Goal: Communication & Community: Answer question/provide support

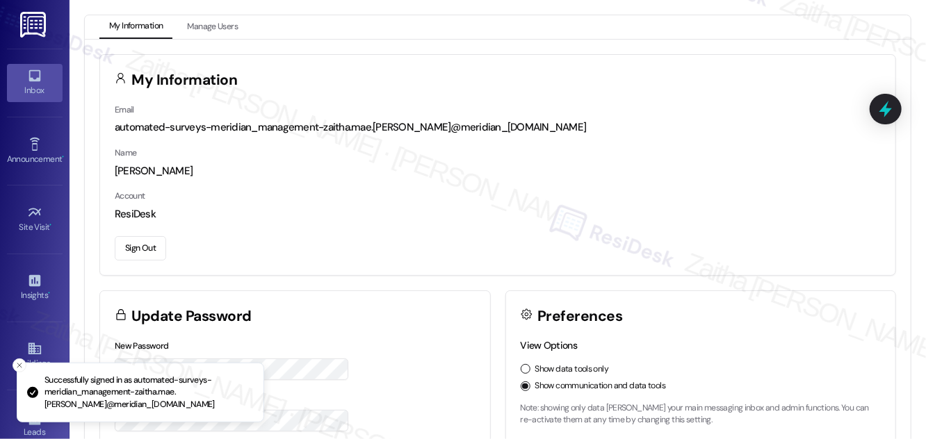
click at [51, 88] on div "Inbox" at bounding box center [35, 90] width 70 height 14
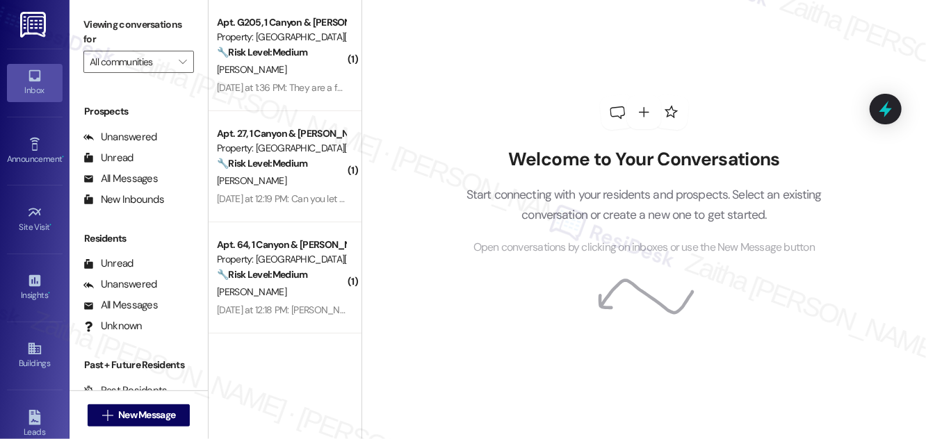
scroll to position [184, 0]
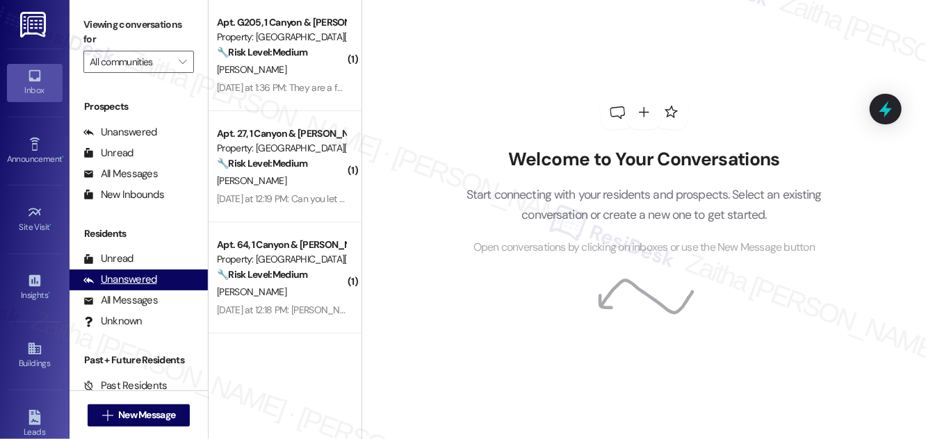
click at [131, 284] on div "Unanswered" at bounding box center [120, 280] width 74 height 15
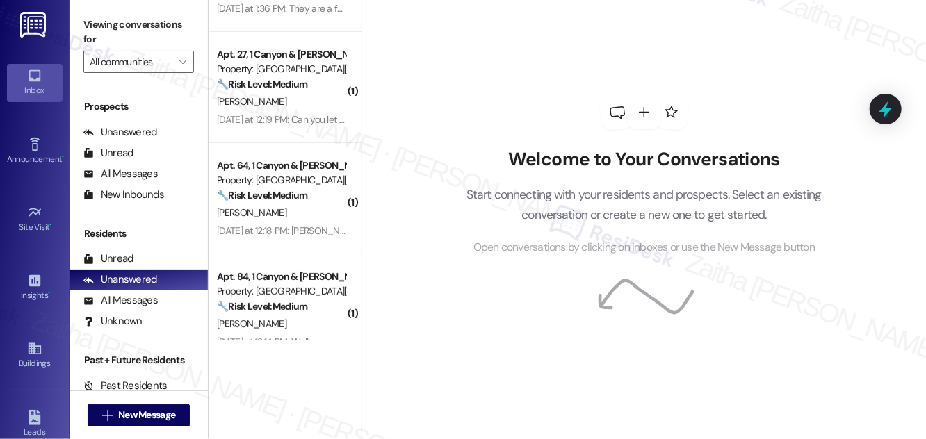
scroll to position [0, 0]
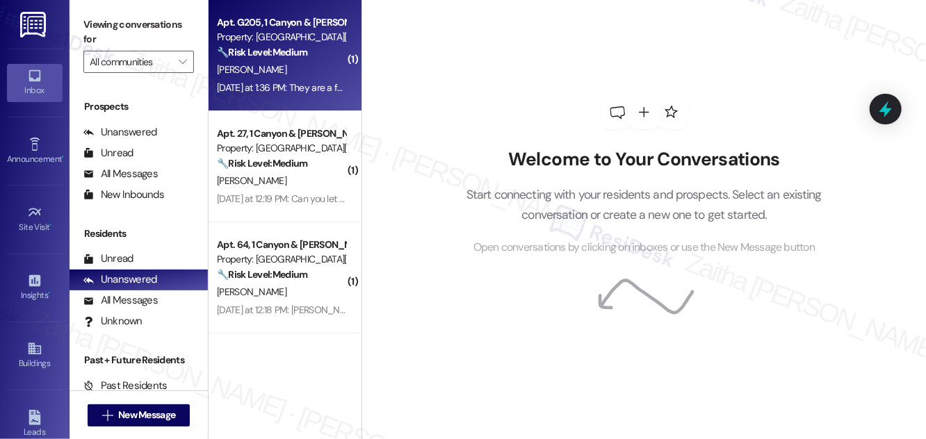
click at [293, 67] on div "[PERSON_NAME]" at bounding box center [281, 69] width 131 height 17
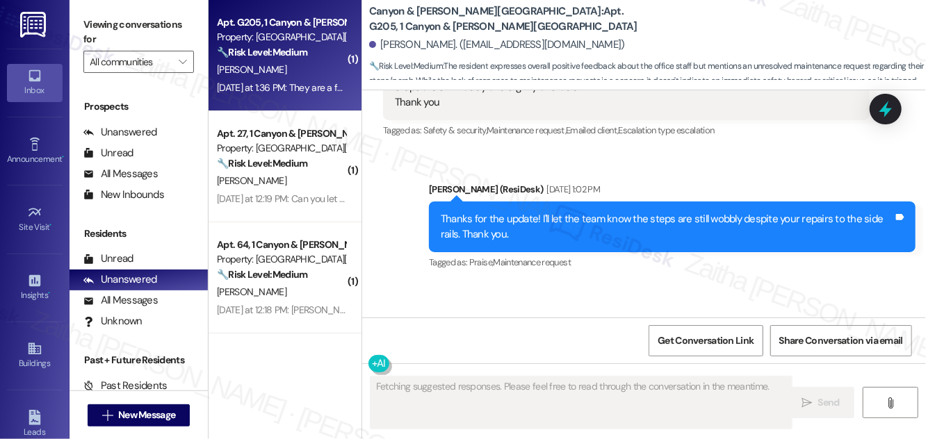
scroll to position [3371, 0]
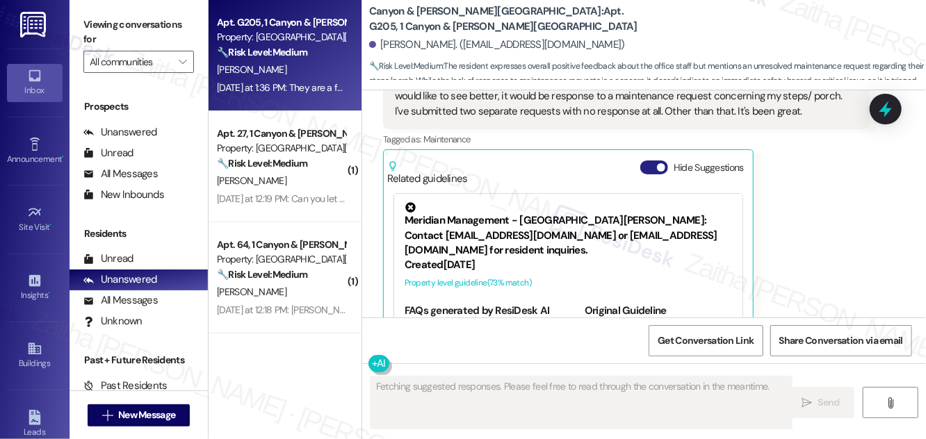
click at [644, 161] on button "Hide Suggestions" at bounding box center [654, 168] width 28 height 14
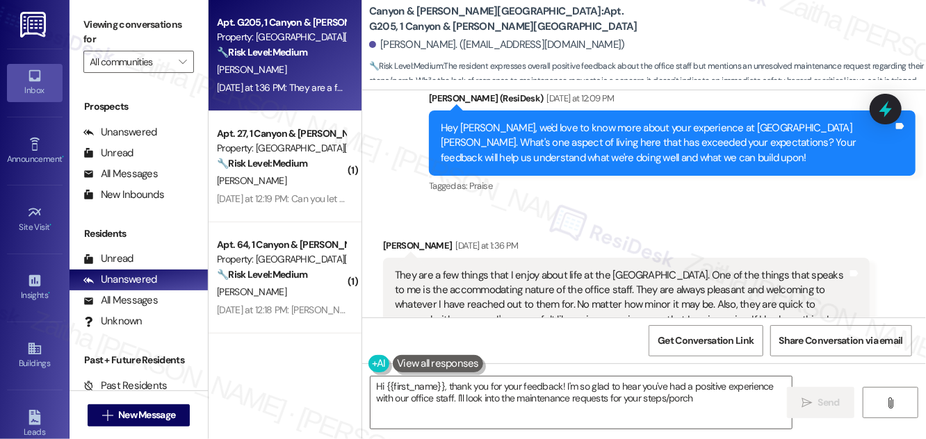
scroll to position [3070, 0]
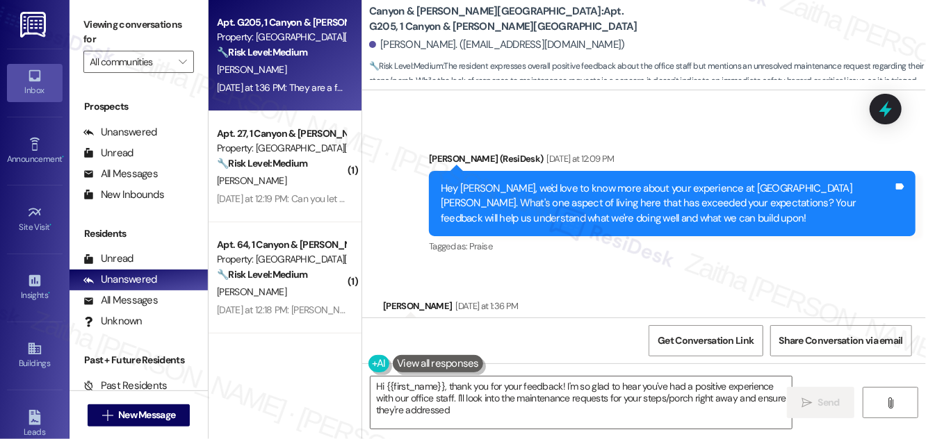
type textarea "Hi {{first_name}}, thank you for your feedback! I'm so glad to hear you've had …"
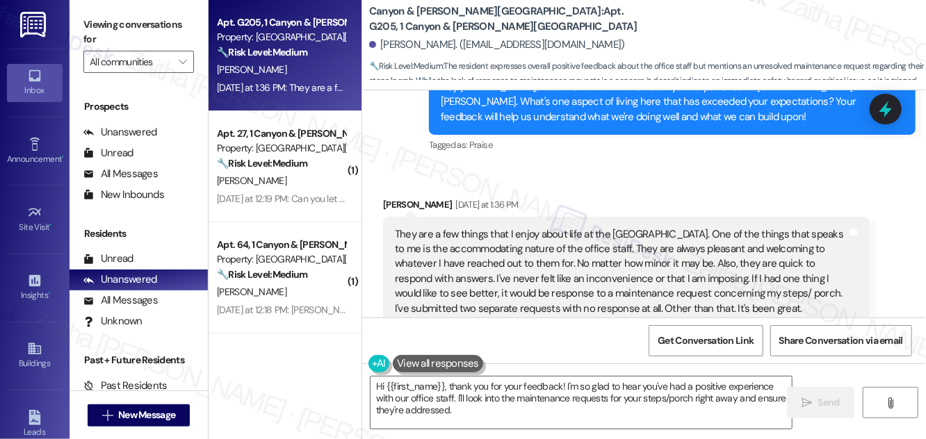
scroll to position [3196, 0]
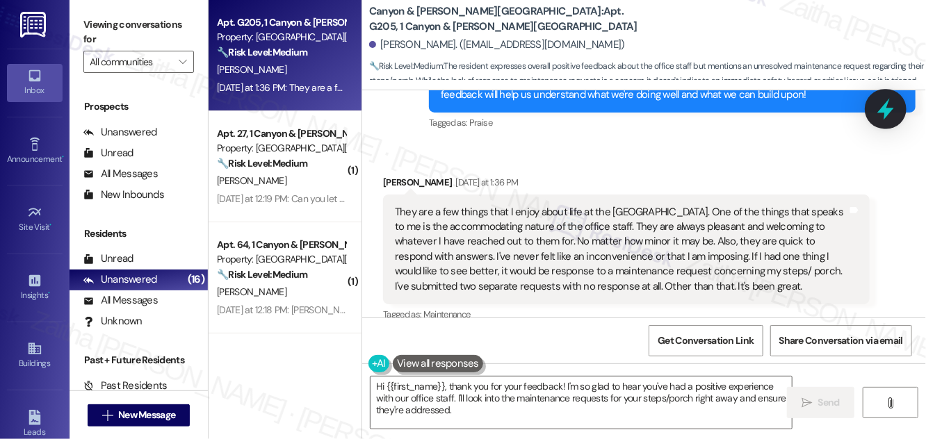
click at [889, 104] on icon at bounding box center [886, 109] width 24 height 24
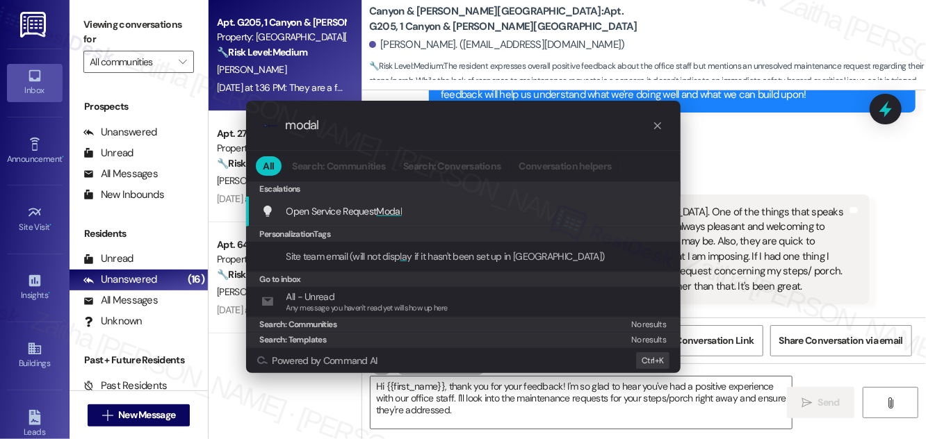
type input "modal"
click at [393, 211] on span "Modal" at bounding box center [390, 211] width 26 height 13
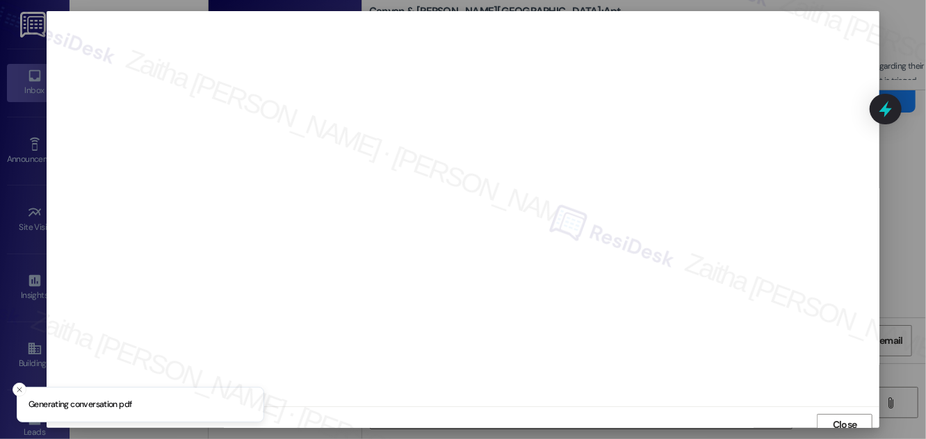
scroll to position [8, 0]
click at [839, 414] on span "Close" at bounding box center [845, 417] width 24 height 15
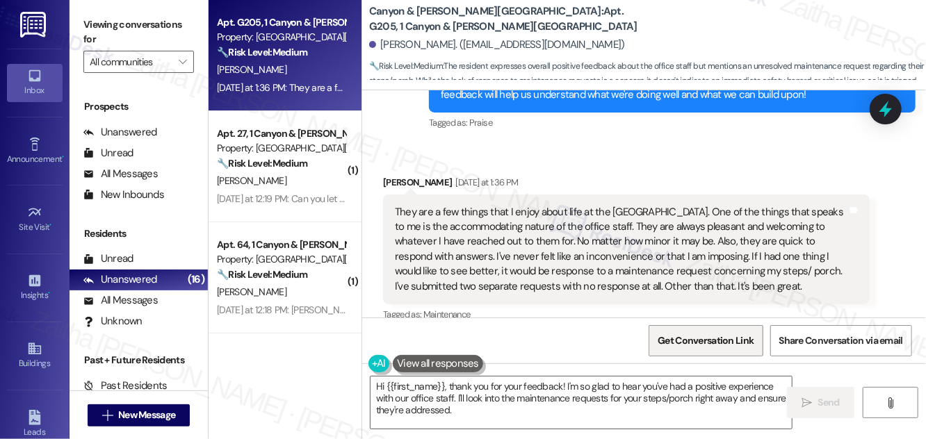
click at [694, 352] on span "Get Conversation Link" at bounding box center [706, 341] width 102 height 30
click at [725, 396] on textarea "Hi {{first_name}}, thank you for your feedback! I'm so glad to hear you've had …" at bounding box center [581, 403] width 421 height 52
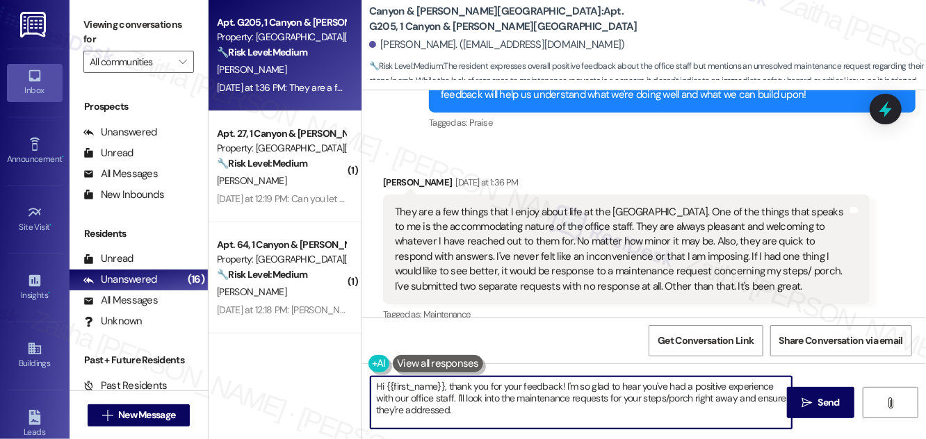
click at [725, 396] on textarea "Hi {{first_name}}, thank you for your feedback! I'm so glad to hear you've had …" at bounding box center [581, 403] width 421 height 52
drag, startPoint x: 712, startPoint y: 399, endPoint x: 729, endPoint y: 420, distance: 26.7
click at [729, 420] on textarea "Hi {{first_name}}, thank you for your feedback! I'm so glad to hear you've had …" at bounding box center [581, 403] width 421 height 52
type textarea "Hi {{first_name}}, thank you for your feedback! I'm so glad to hear you've had …"
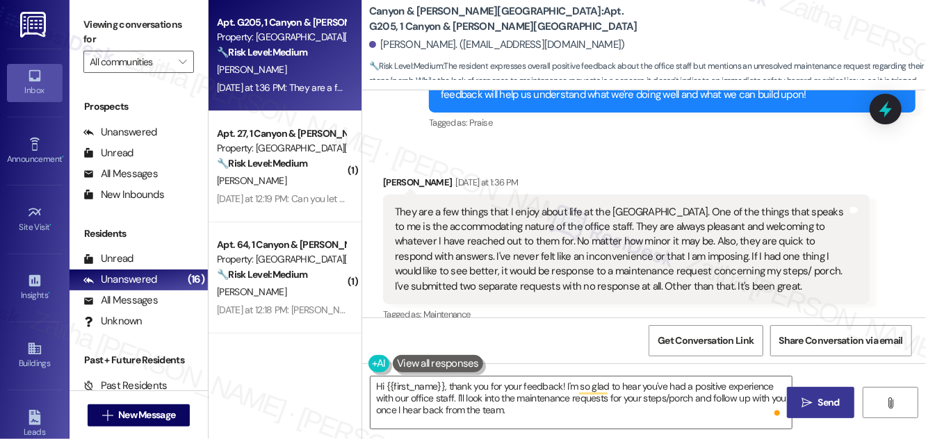
click at [826, 407] on span "Send" at bounding box center [829, 403] width 22 height 15
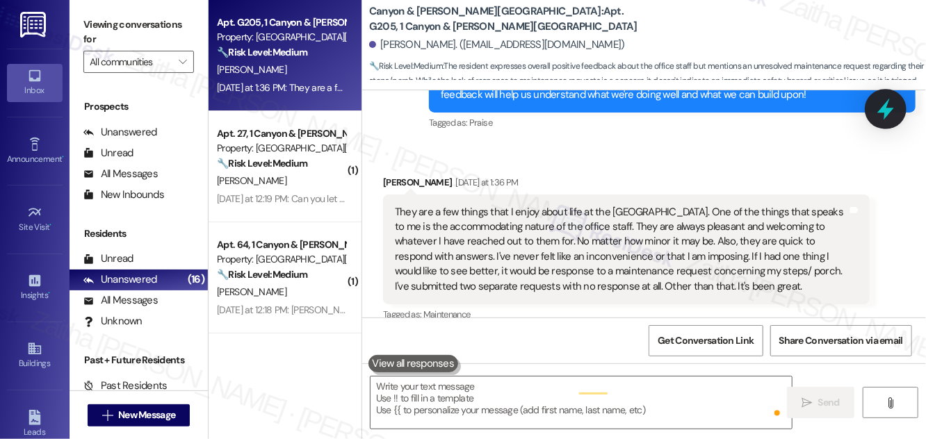
scroll to position [3196, 0]
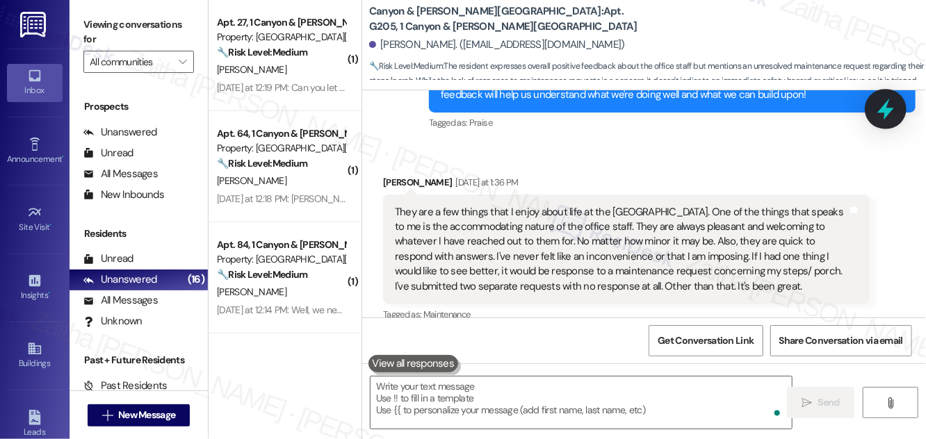
click at [886, 113] on icon at bounding box center [885, 110] width 17 height 22
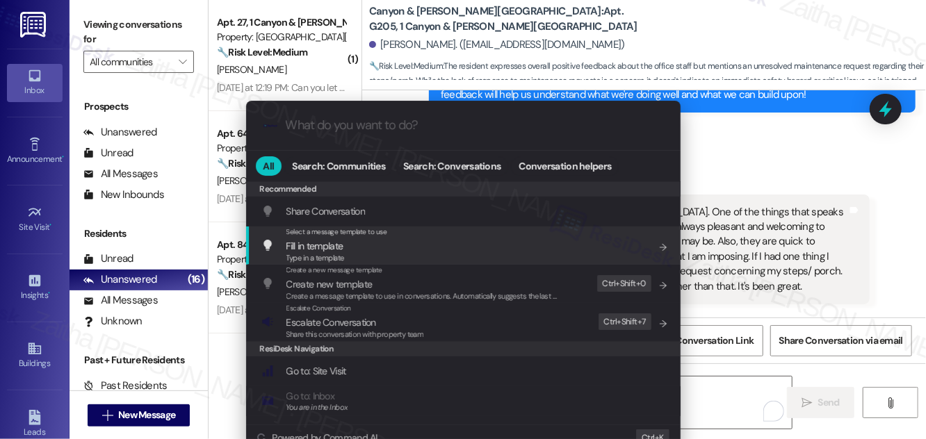
click at [808, 248] on div ".cls-1{fill:#0a055f;}.cls-2{fill:#0cc4c4;} resideskLogoBlueOrange All Search: C…" at bounding box center [463, 219] width 926 height 439
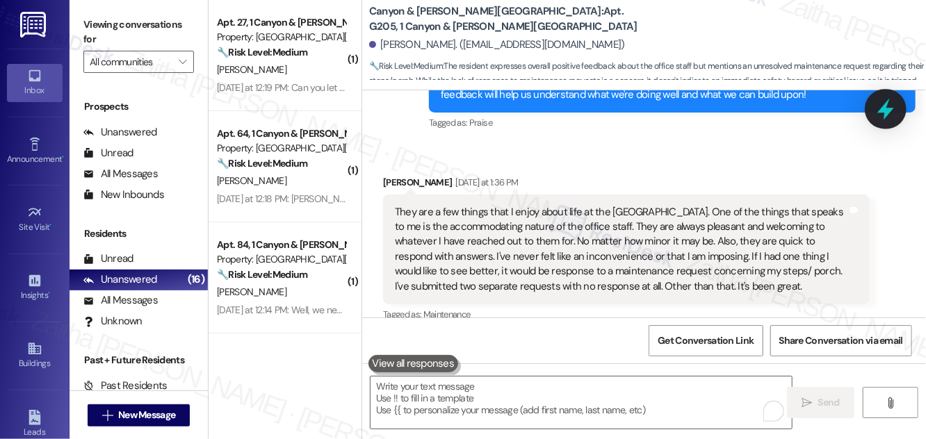
click at [884, 118] on icon at bounding box center [886, 109] width 24 height 24
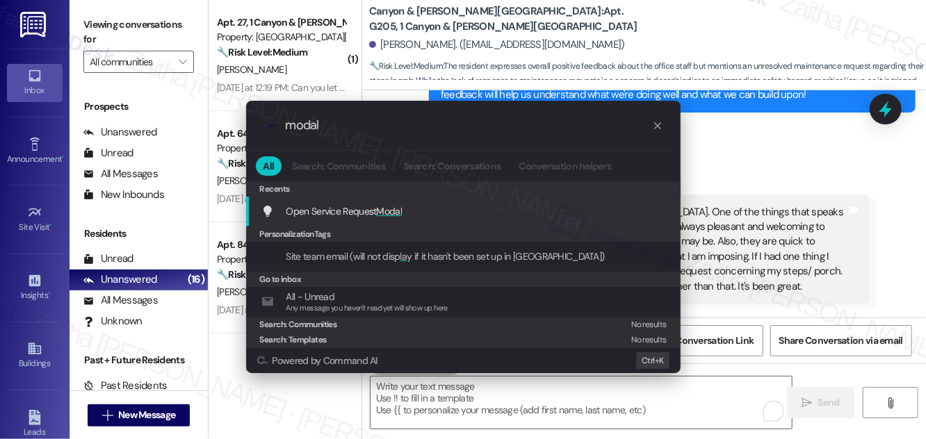
click at [393, 212] on span "Modal" at bounding box center [390, 211] width 26 height 13
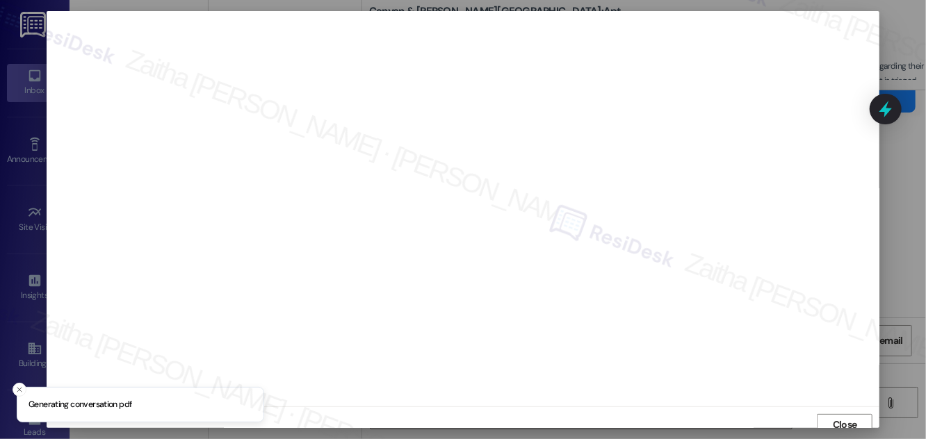
scroll to position [8, 0]
click at [838, 415] on span "Close" at bounding box center [845, 417] width 24 height 15
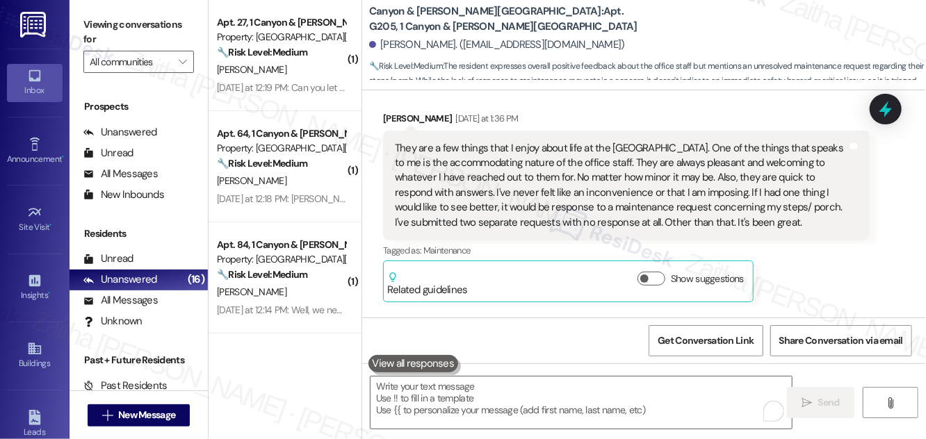
scroll to position [3323, 0]
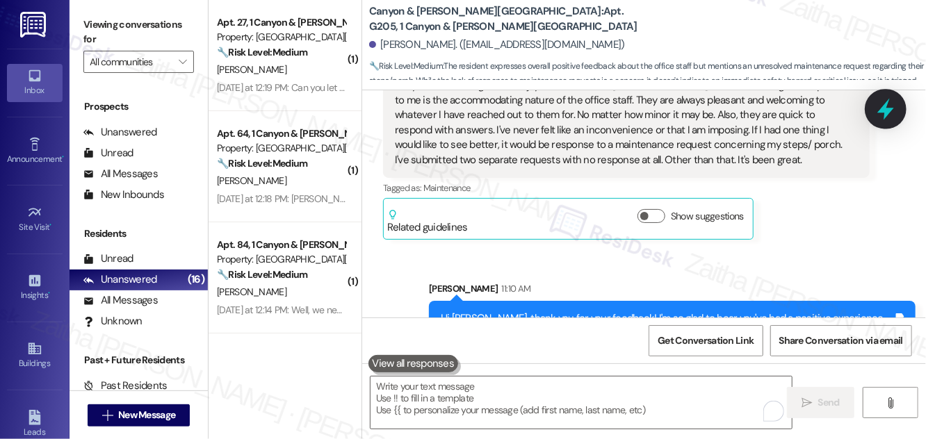
click at [880, 109] on icon at bounding box center [886, 109] width 24 height 24
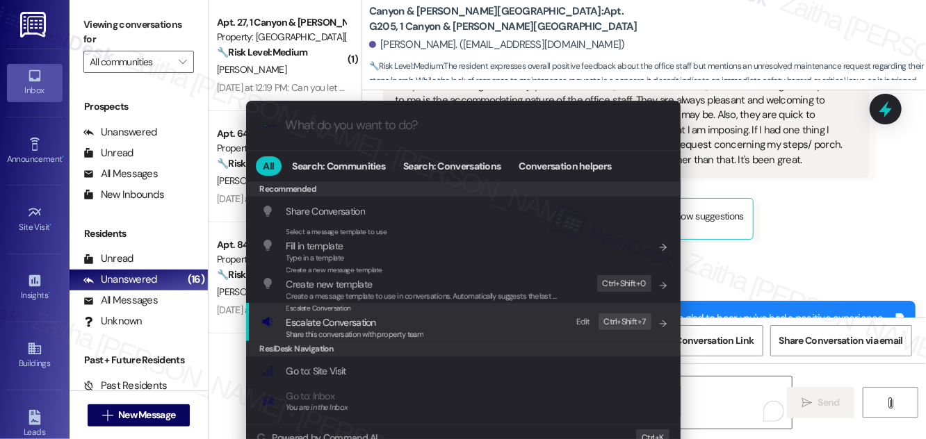
click at [343, 321] on span "Escalate Conversation" at bounding box center [331, 322] width 90 height 13
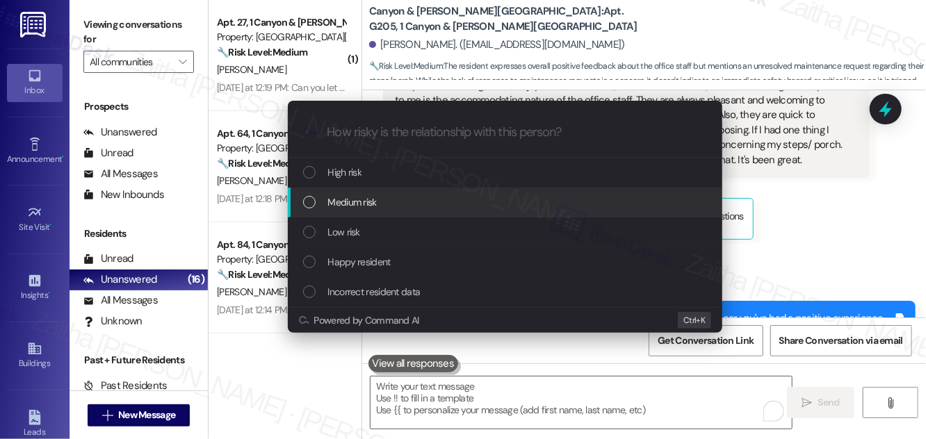
click at [350, 201] on span "Medium risk" at bounding box center [352, 202] width 49 height 15
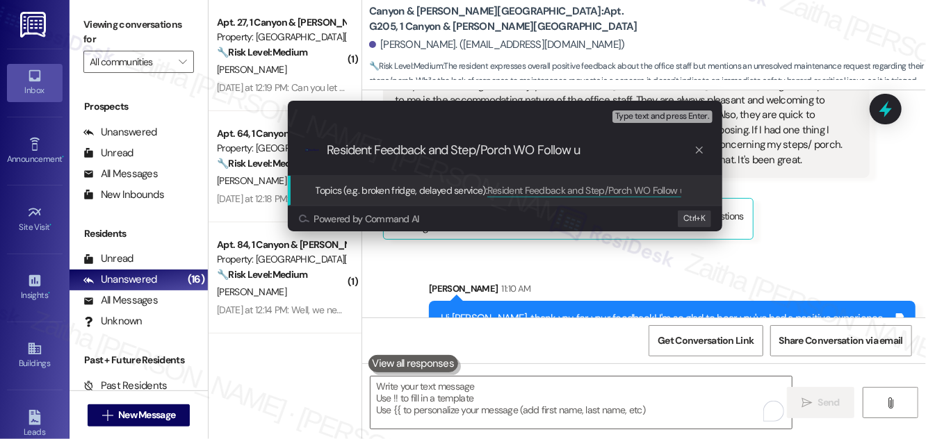
type input "Resident Feedback and Step/Porch WO Follow up"
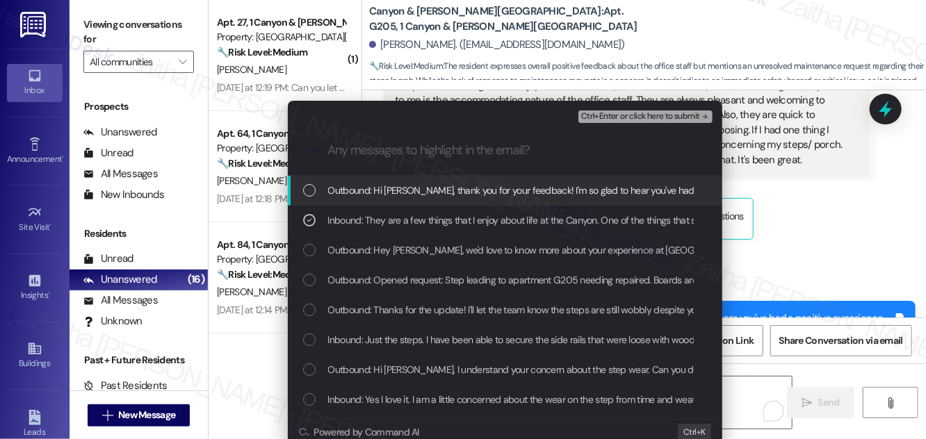
click at [633, 118] on span "Ctrl+Enter or click here to submit" at bounding box center [640, 117] width 119 height 10
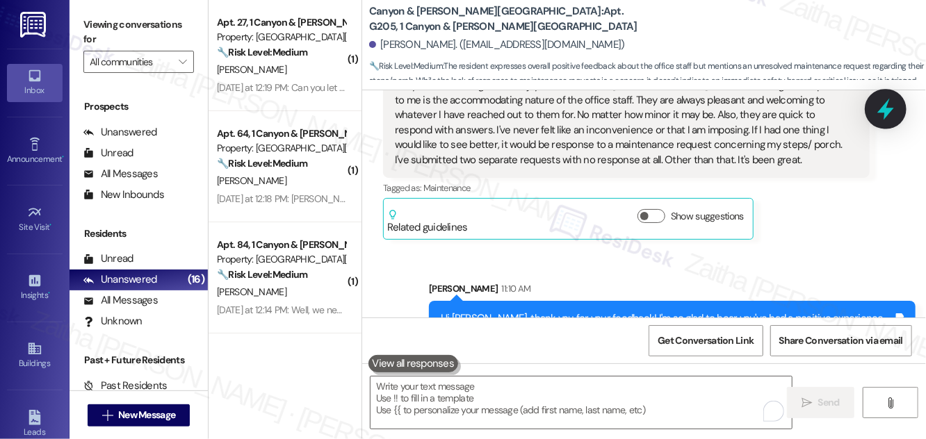
click at [889, 104] on icon at bounding box center [886, 109] width 24 height 24
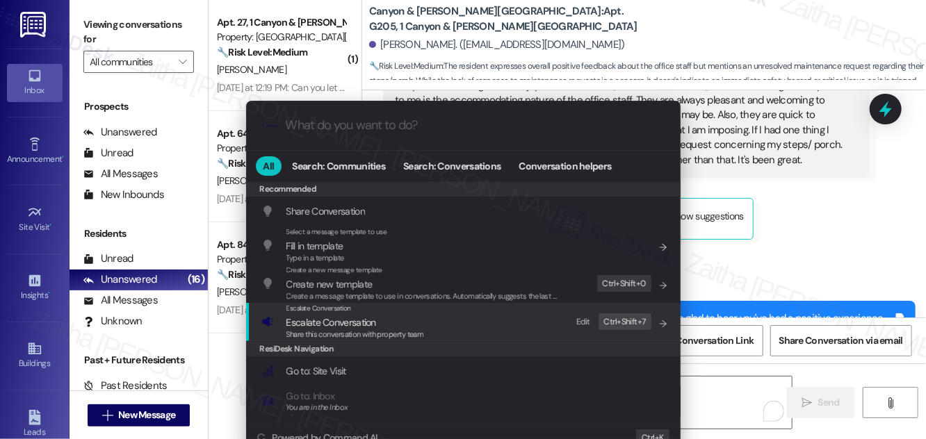
click at [326, 323] on span "Escalate Conversation" at bounding box center [331, 322] width 90 height 13
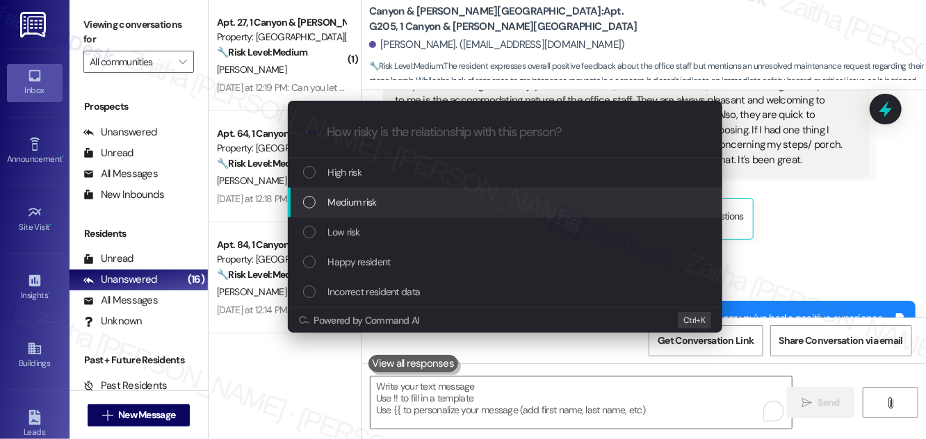
click at [345, 209] on span "Medium risk" at bounding box center [352, 202] width 49 height 15
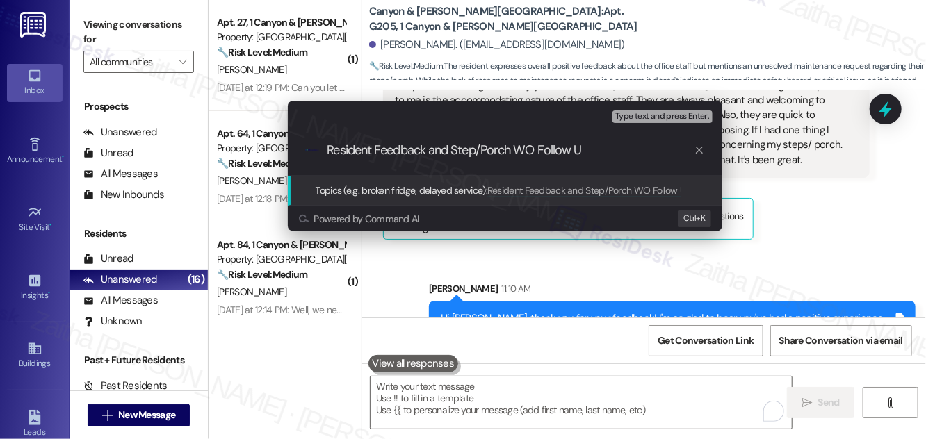
type input "Resident Feedback and Step/Porch WO Follow Up"
drag, startPoint x: 603, startPoint y: 151, endPoint x: 323, endPoint y: 146, distance: 279.6
click at [323, 146] on div ".cls-1{fill:#0a055f;}.cls-2{fill:#0cc4c4;} resideskLogoBlueOrange Resident Feed…" at bounding box center [505, 150] width 435 height 49
click at [606, 154] on input "Resident Feedback and Step/Porch WO Follow Up" at bounding box center [510, 150] width 366 height 15
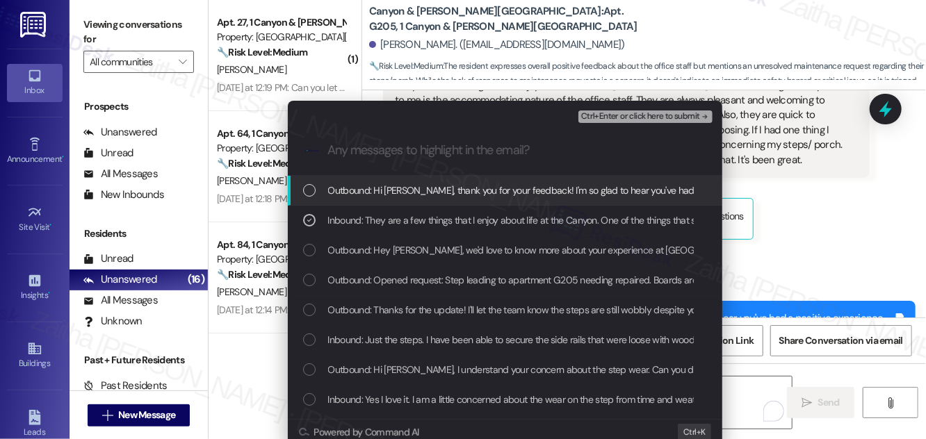
click at [649, 117] on span "Ctrl+Enter or click here to submit" at bounding box center [640, 117] width 119 height 10
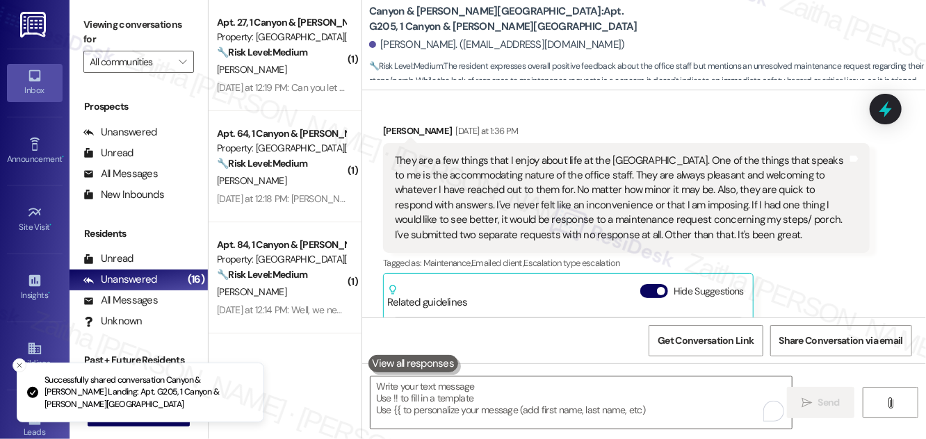
scroll to position [3245, 0]
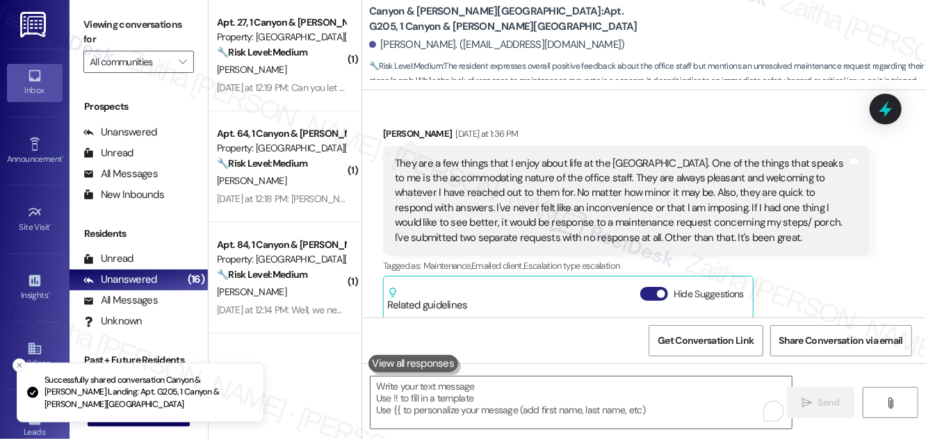
click at [649, 287] on button "Hide Suggestions" at bounding box center [654, 294] width 28 height 14
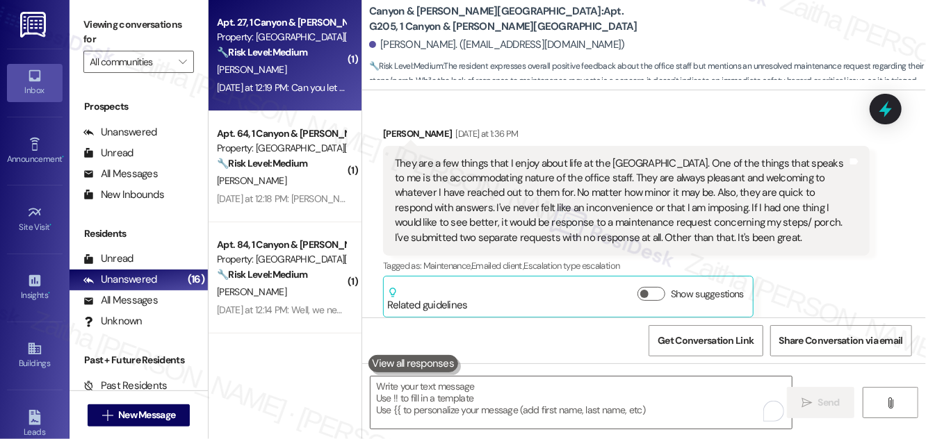
click at [296, 74] on div "[PERSON_NAME]" at bounding box center [281, 69] width 131 height 17
type textarea "Fetching suggested responses. Please feel free to read through the conversation…"
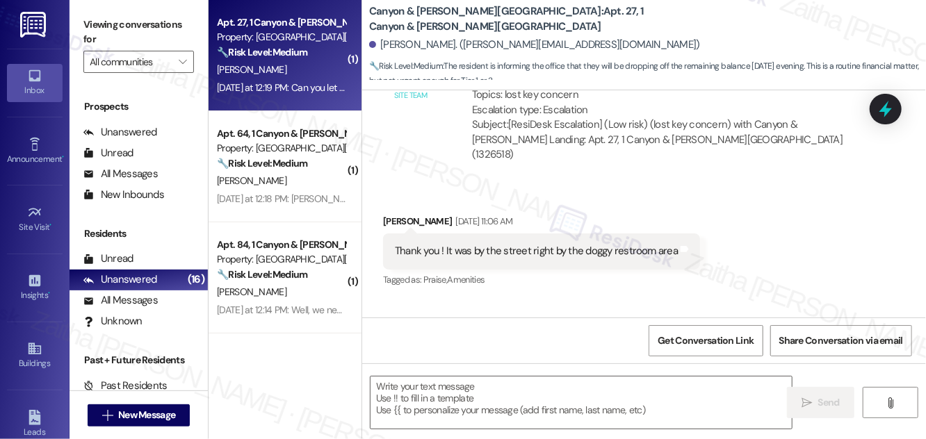
type textarea "Fetching suggested responses. Please feel free to read through the conversation…"
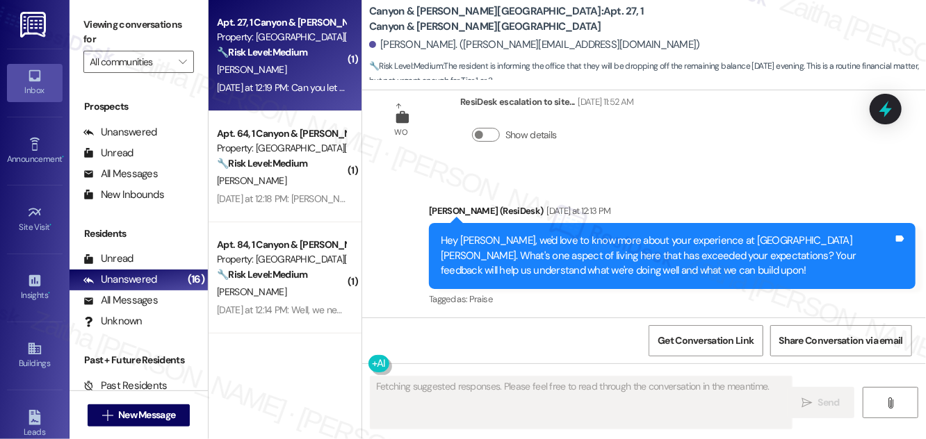
scroll to position [12102, 0]
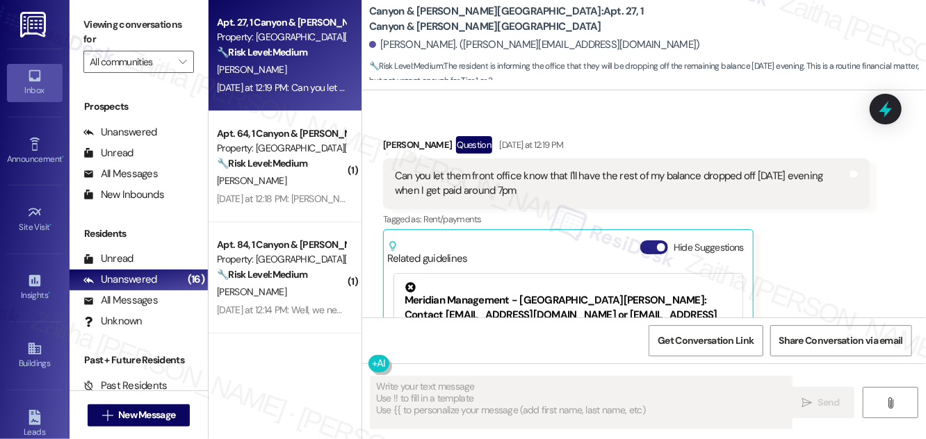
click at [649, 241] on button "Hide Suggestions" at bounding box center [654, 248] width 28 height 14
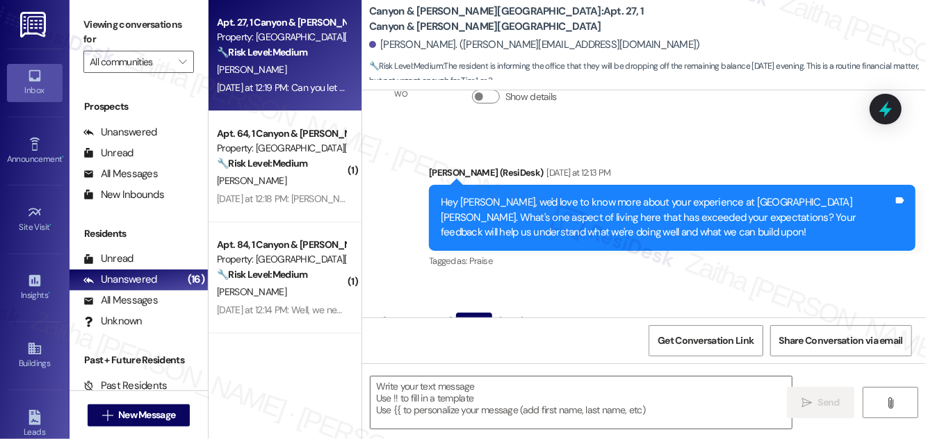
scroll to position [11926, 0]
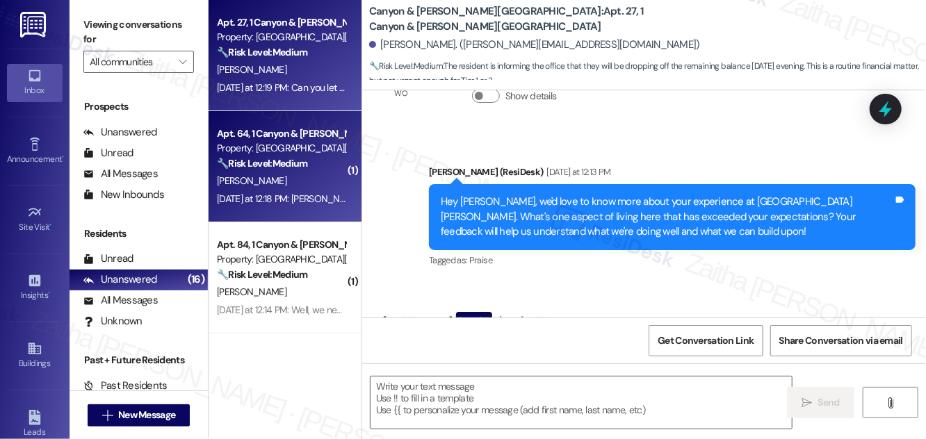
click at [304, 175] on div "[PERSON_NAME]" at bounding box center [281, 180] width 131 height 17
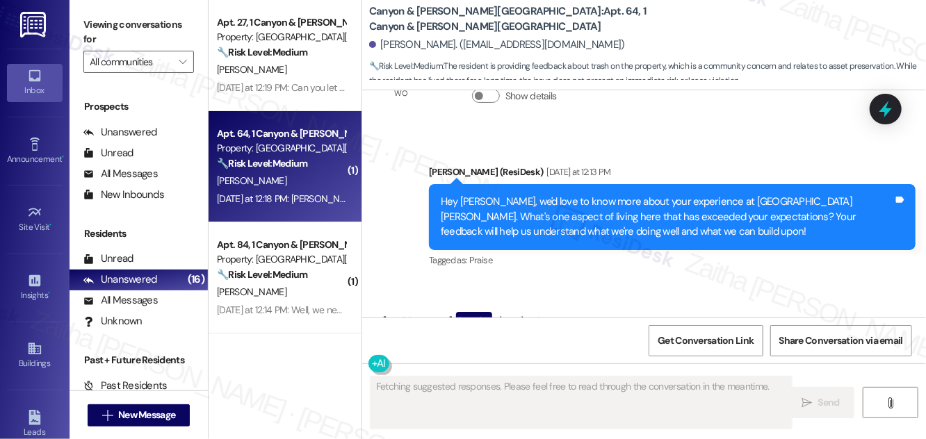
scroll to position [1875, 0]
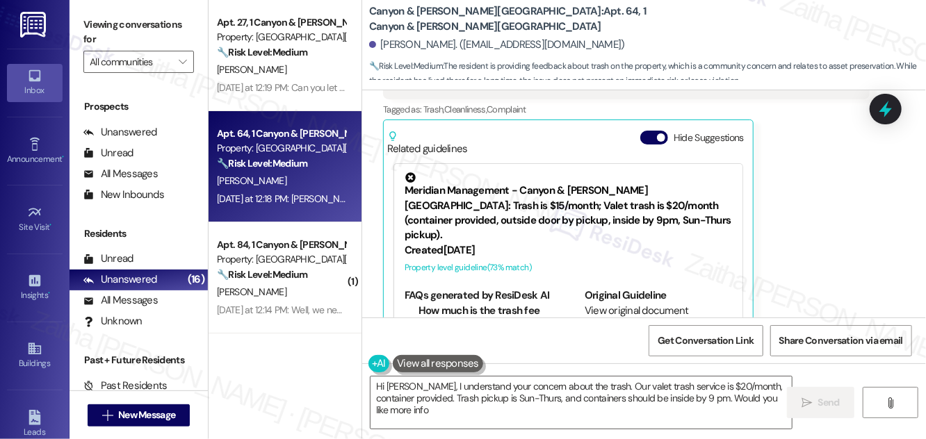
type textarea "Hi [PERSON_NAME], I understand your concern about the trash. Our valet trash se…"
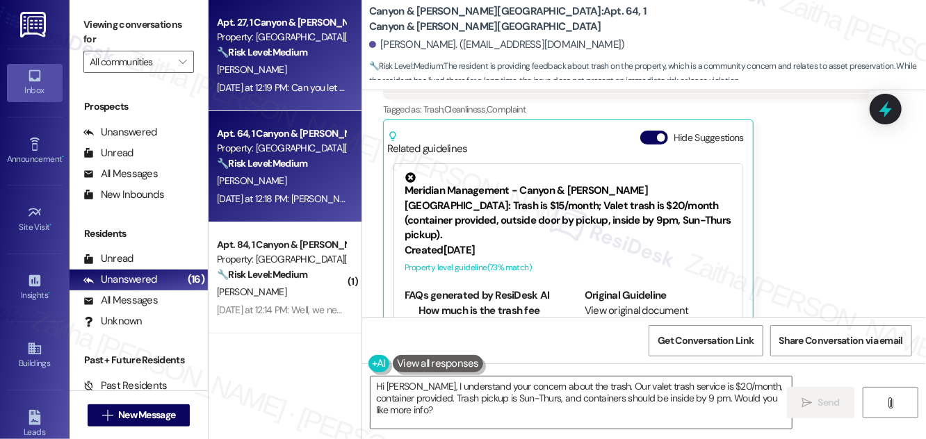
click at [310, 72] on div "[PERSON_NAME]" at bounding box center [281, 69] width 131 height 17
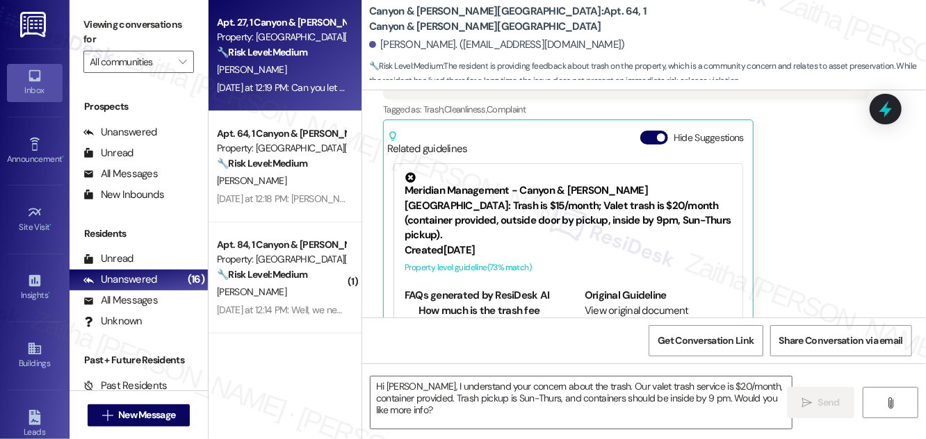
type textarea "Fetching suggested responses. Please feel free to read through the conversation…"
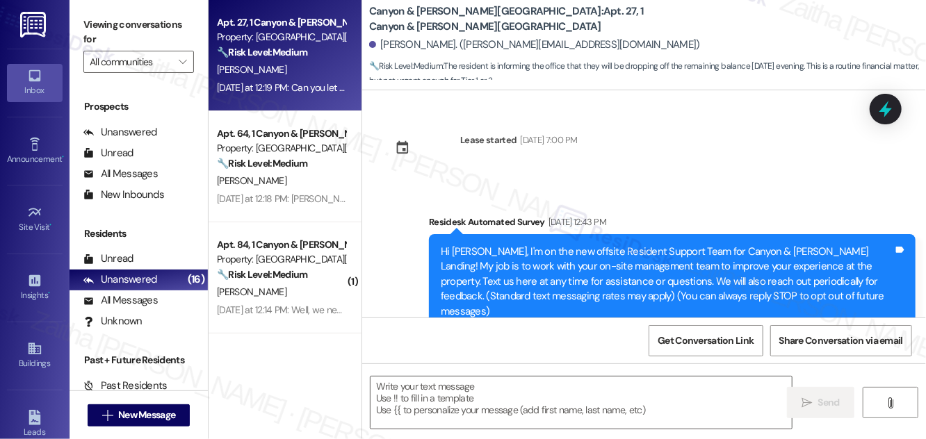
scroll to position [12102, 0]
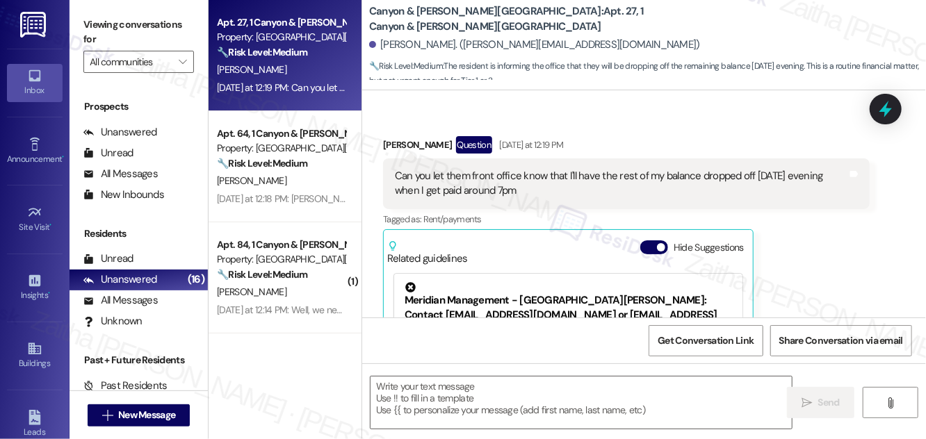
type textarea "Fetching suggested responses. Please feel free to read through the conversation…"
click at [650, 241] on button "Hide Suggestions" at bounding box center [654, 248] width 28 height 14
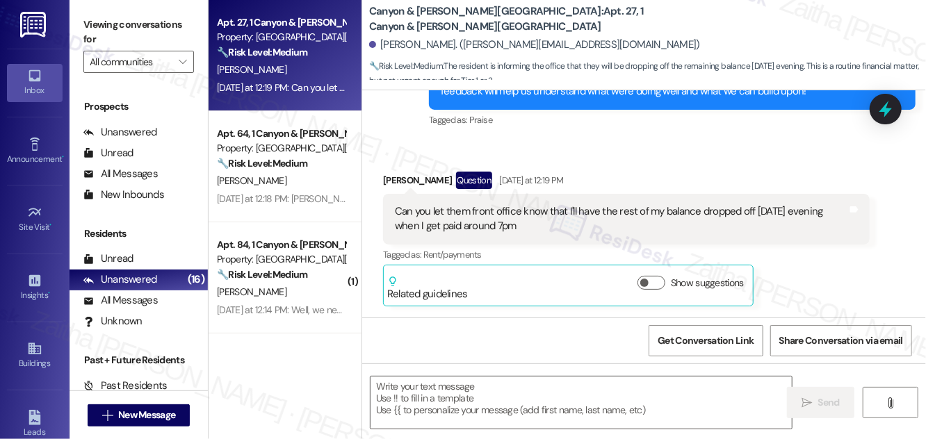
scroll to position [11926, 0]
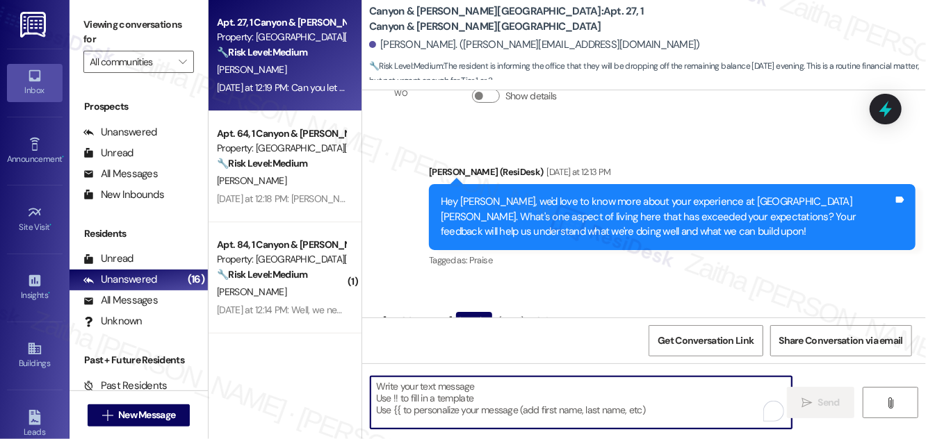
click at [396, 397] on textarea "To enrich screen reader interactions, please activate Accessibility in Grammarl…" at bounding box center [581, 403] width 421 height 52
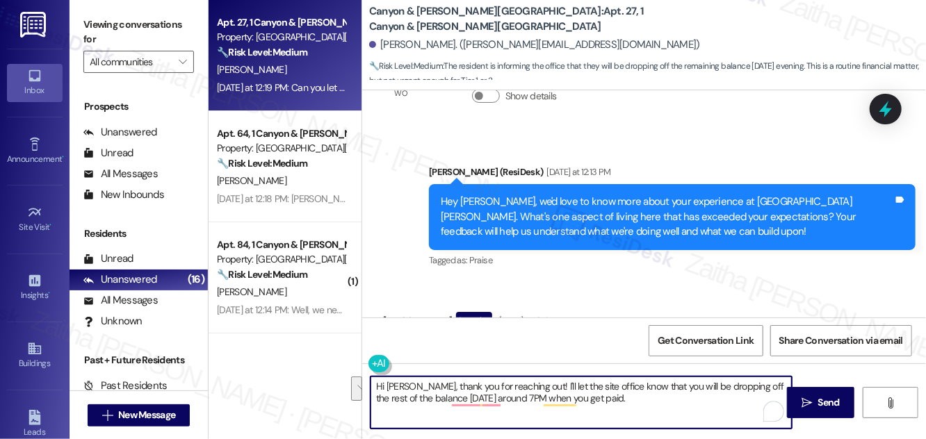
drag, startPoint x: 376, startPoint y: 387, endPoint x: 638, endPoint y: 416, distance: 263.0
click at [638, 416] on textarea "Hi [PERSON_NAME], thank you for reaching out! I'll let the site office know tha…" at bounding box center [581, 403] width 421 height 52
type textarea "Hi [PERSON_NAME], thank you for reaching out! I'll let the site office know tha…"
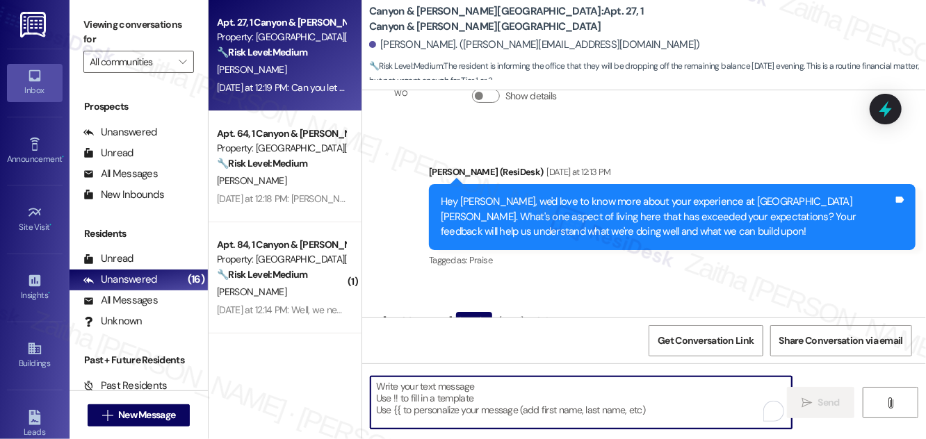
paste textarea "Hi [PERSON_NAME], thank you for reaching out! I’ll let the site office know tha…"
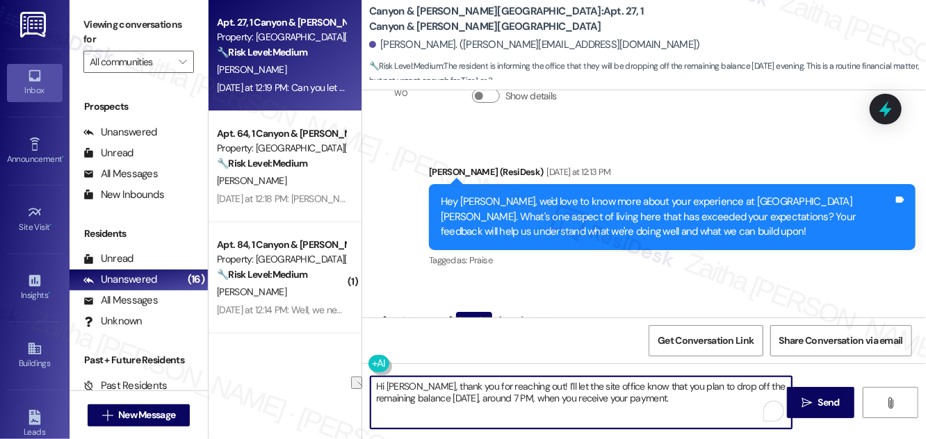
drag, startPoint x: 533, startPoint y: 396, endPoint x: 644, endPoint y: 396, distance: 110.6
click at [644, 396] on textarea "Hi [PERSON_NAME], thank you for reaching out! I’ll let the site office know tha…" at bounding box center [581, 403] width 421 height 52
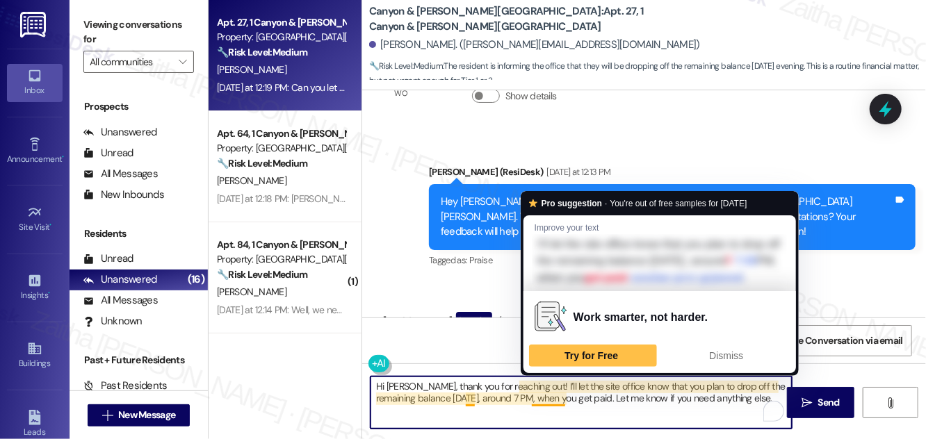
click at [562, 398] on textarea "Hi [PERSON_NAME], thank you for reaching out! I’ll let the site office know tha…" at bounding box center [581, 403] width 421 height 52
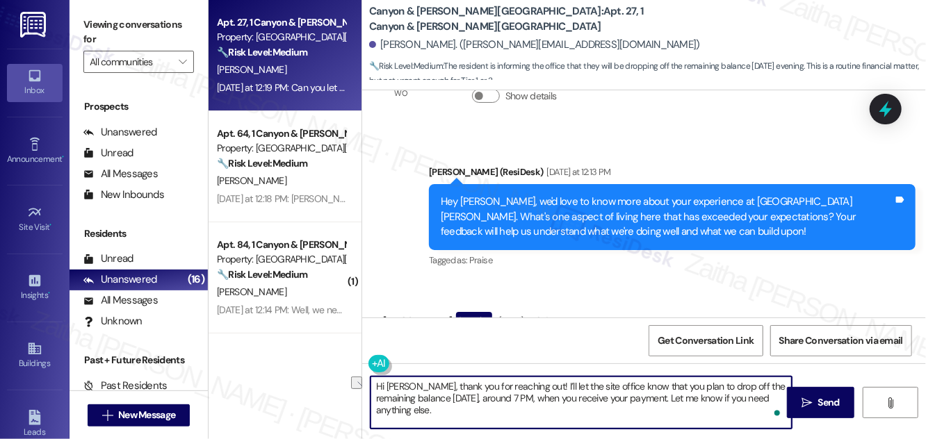
drag, startPoint x: 487, startPoint y: 399, endPoint x: 617, endPoint y: 398, distance: 130.0
click at [617, 398] on textarea "Hi [PERSON_NAME], thank you for reaching out! I’ll let the site office know tha…" at bounding box center [581, 403] width 421 height 52
click at [656, 401] on textarea "Hi [PERSON_NAME], thank you for reaching out! I’ll let the site office know tha…" at bounding box center [581, 403] width 421 height 52
click at [489, 396] on textarea "Hi [PERSON_NAME], thank you for reaching out! I’ll let the site office know tha…" at bounding box center [581, 403] width 421 height 52
click at [562, 387] on textarea "Hi [PERSON_NAME], thank you for reaching out! I’ll let the site office know tha…" at bounding box center [581, 403] width 421 height 52
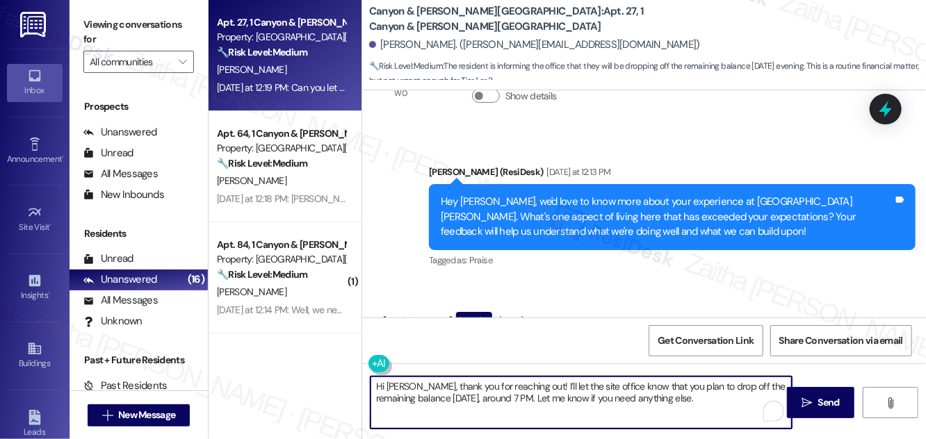
click at [562, 387] on textarea "Hi [PERSON_NAME], thank you for reaching out! I’ll let the site office know tha…" at bounding box center [581, 403] width 421 height 52
type textarea "Hi [PERSON_NAME], thank you for reaching out! I’ll let the office know that you…"
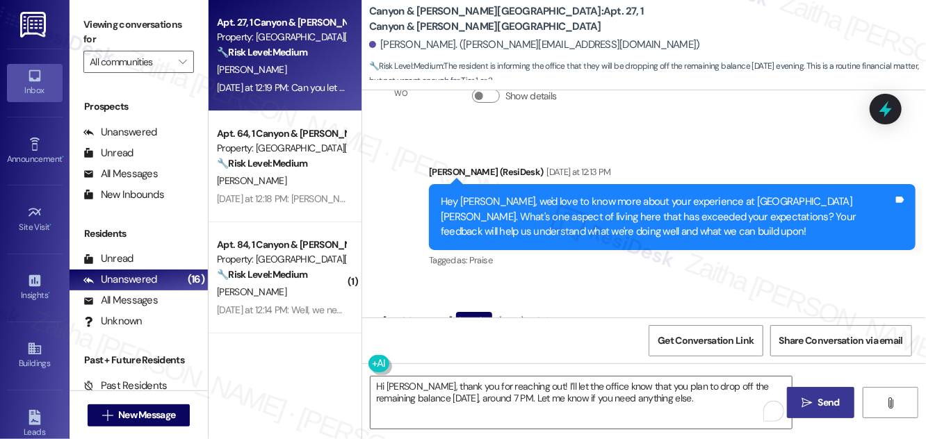
click at [824, 396] on span "Send" at bounding box center [829, 403] width 22 height 15
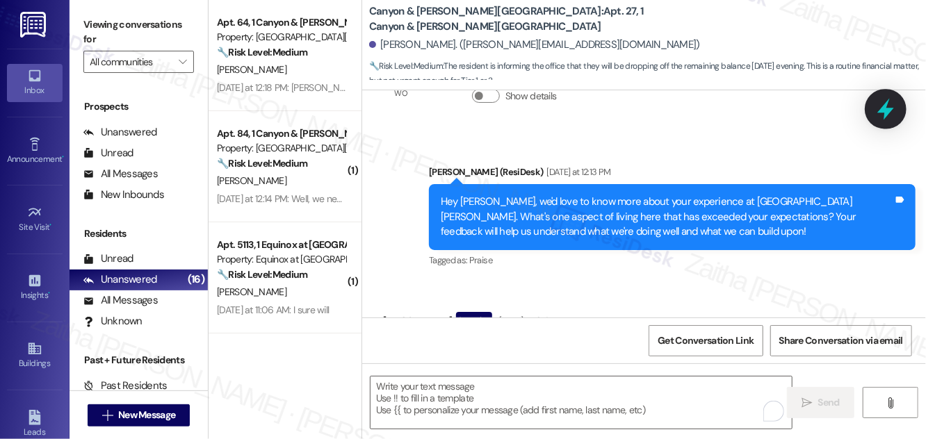
click at [882, 103] on icon at bounding box center [886, 109] width 24 height 24
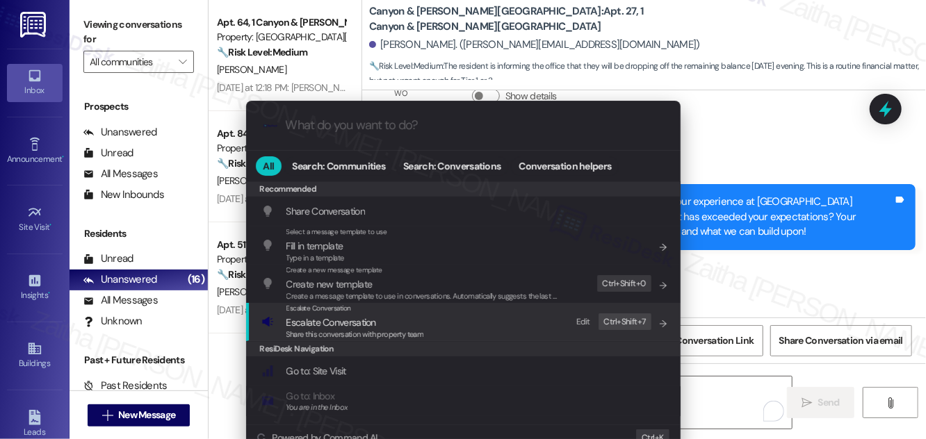
click at [346, 320] on span "Escalate Conversation" at bounding box center [331, 322] width 90 height 13
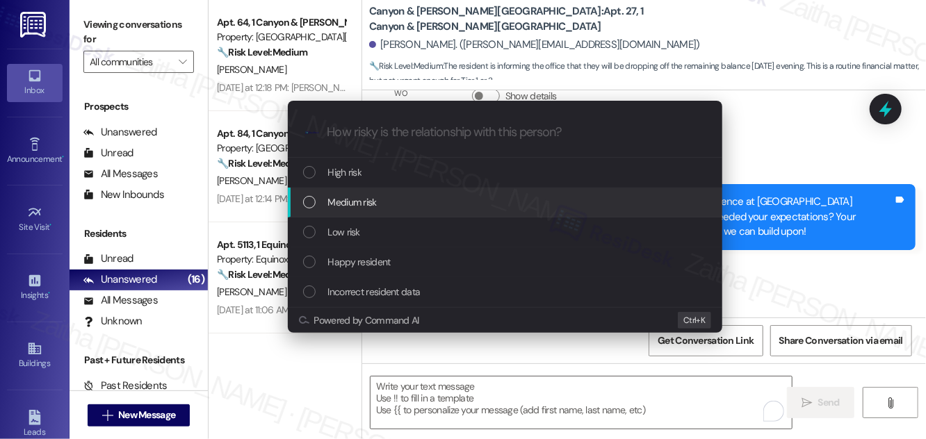
click at [382, 202] on div "Medium risk" at bounding box center [506, 202] width 407 height 15
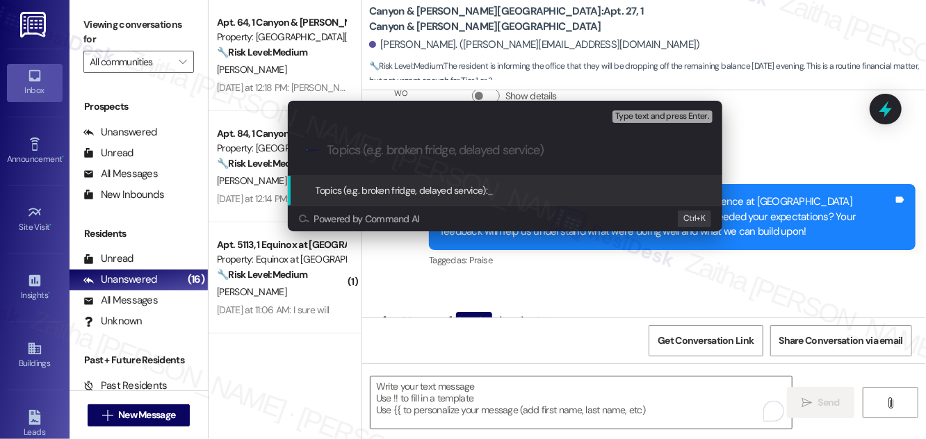
paste input "Balance Drop-Off Confirmation"
drag, startPoint x: 425, startPoint y: 148, endPoint x: 517, endPoint y: 148, distance: 92.5
click at [517, 148] on input "Balance Drop-Off Confirmation" at bounding box center [510, 150] width 366 height 15
type input "Balance Drop-Off Plan"
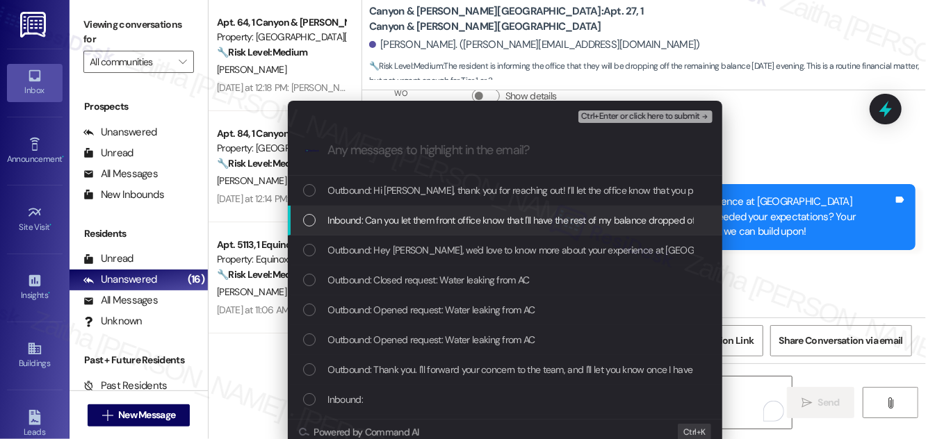
click at [384, 216] on span "Inbound: Can you let them front office know that I'll have the rest of my balan…" at bounding box center [602, 220] width 549 height 15
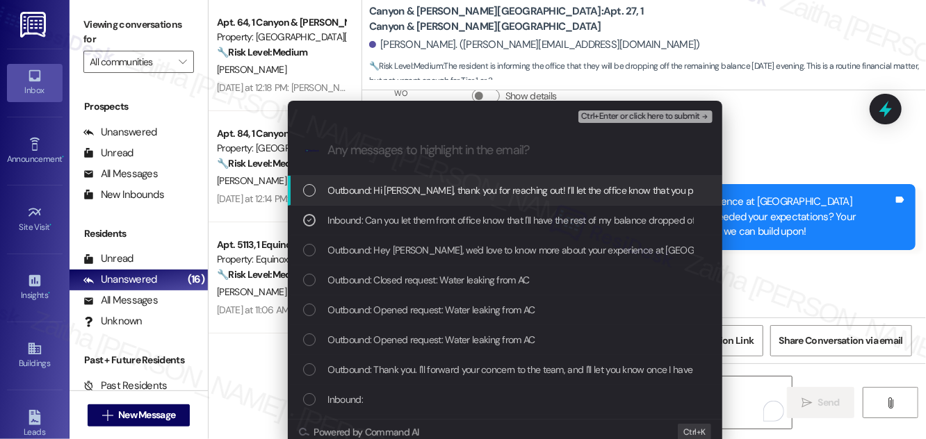
click at [612, 116] on span "Ctrl+Enter or click here to submit" at bounding box center [640, 117] width 119 height 10
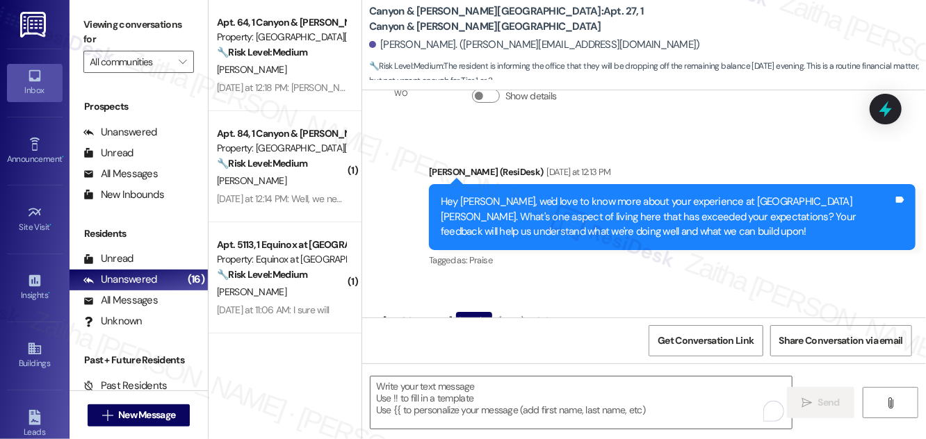
scroll to position [12214, 0]
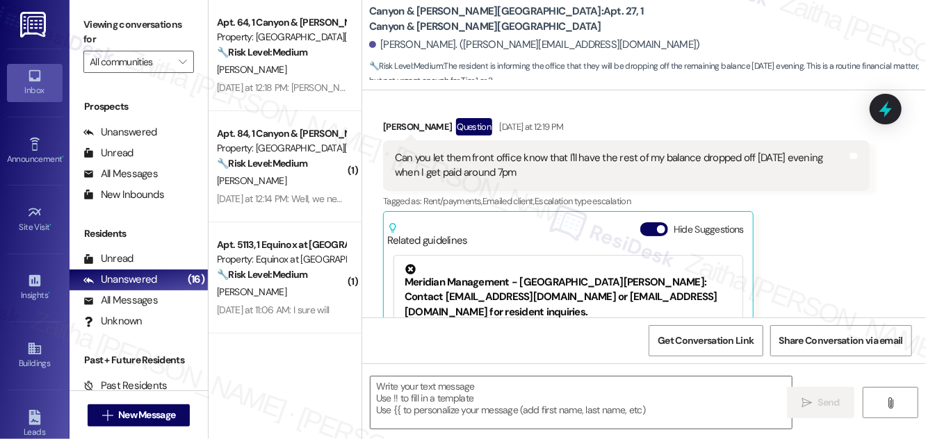
type textarea "Fetching suggested responses. Please feel free to read through the conversation…"
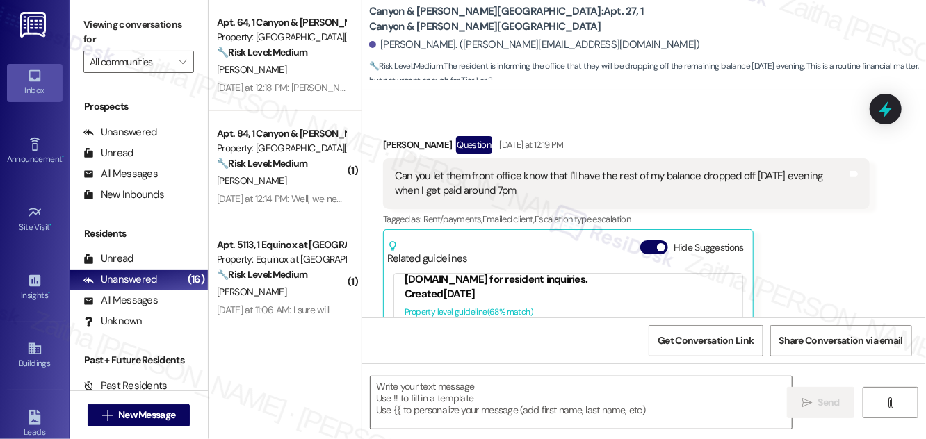
scroll to position [51, 0]
click at [645, 241] on button "Hide Suggestions" at bounding box center [654, 248] width 28 height 14
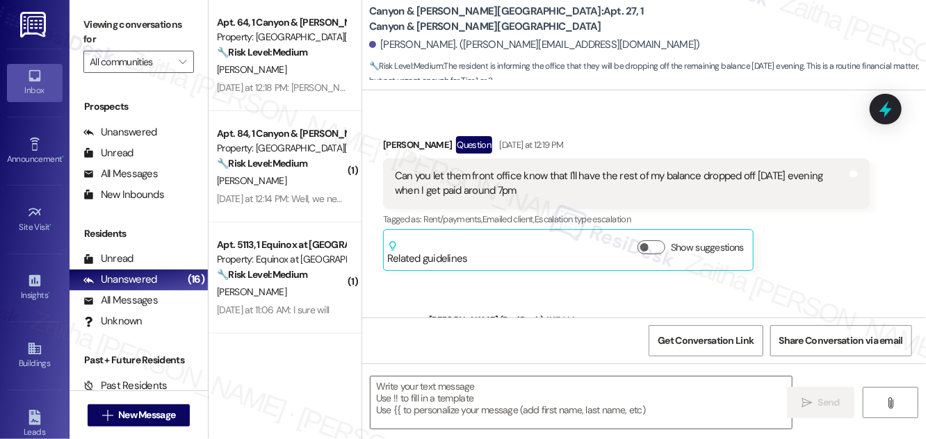
scroll to position [12059, 0]
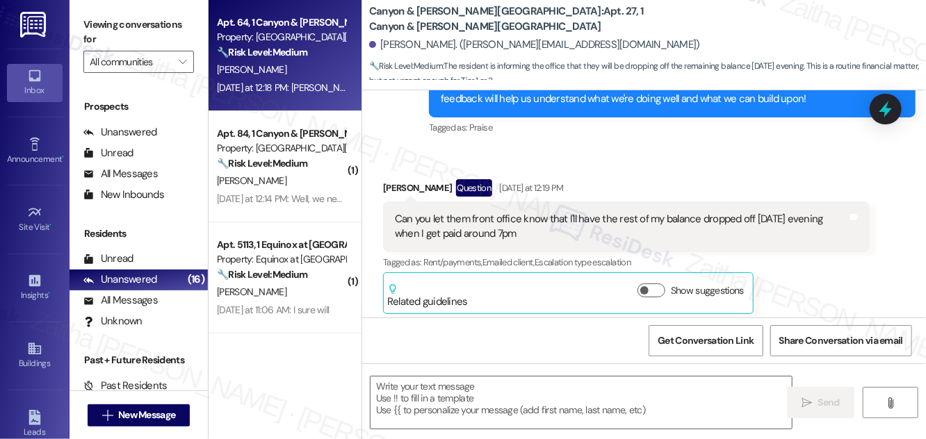
click at [330, 74] on div "[PERSON_NAME]" at bounding box center [281, 69] width 131 height 17
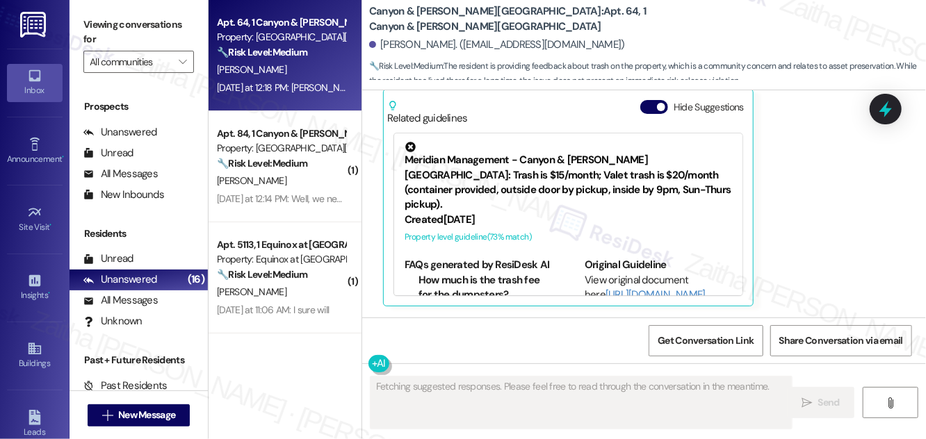
scroll to position [1875, 0]
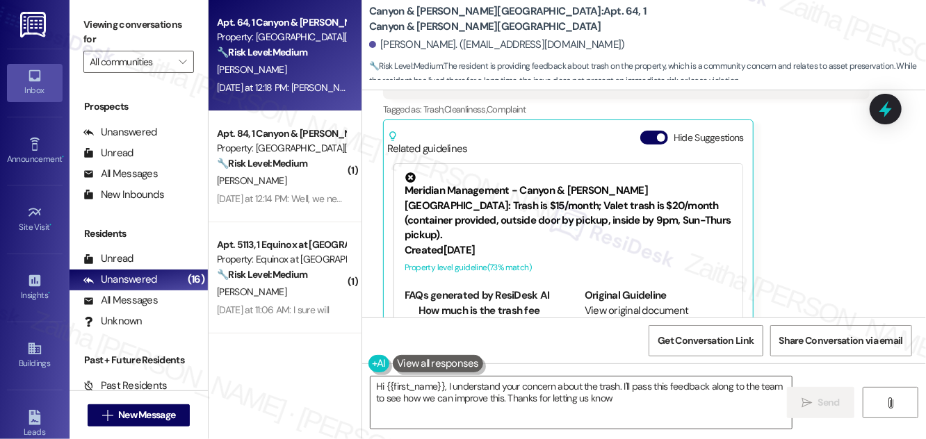
type textarea "Hi {{first_name}}, I understand your concern about the trash. I'll pass this fe…"
